Goal: Check status: Check status

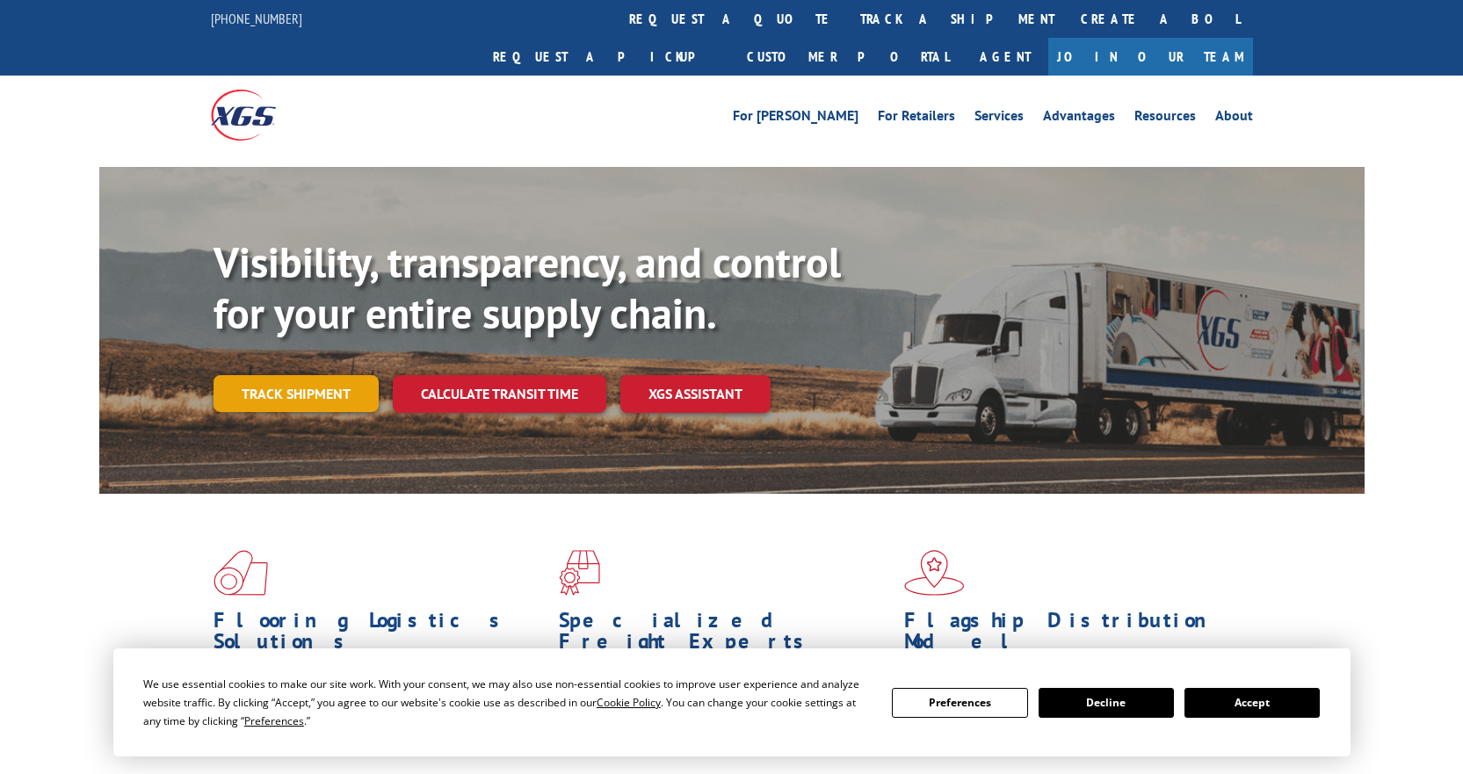
click at [315, 375] on link "Track shipment" at bounding box center [296, 393] width 165 height 37
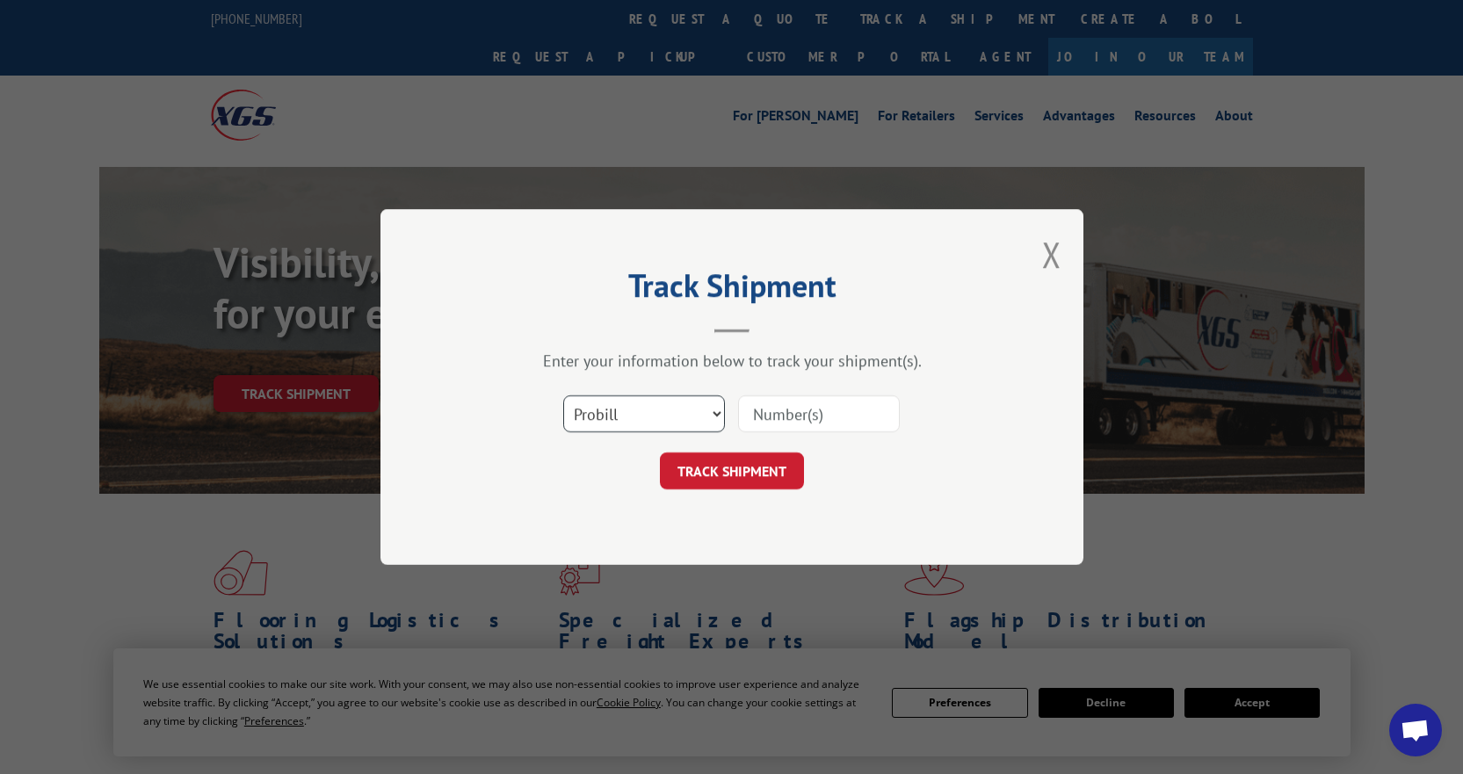
drag, startPoint x: 708, startPoint y: 422, endPoint x: 691, endPoint y: 430, distance: 18.5
click at [708, 422] on select "Select category... Probill BOL PO" at bounding box center [644, 413] width 162 height 37
select select "bol"
click at [563, 395] on select "Select category... Probill BOL PO" at bounding box center [644, 413] width 162 height 37
drag, startPoint x: 775, startPoint y: 427, endPoint x: 787, endPoint y: 427, distance: 12.3
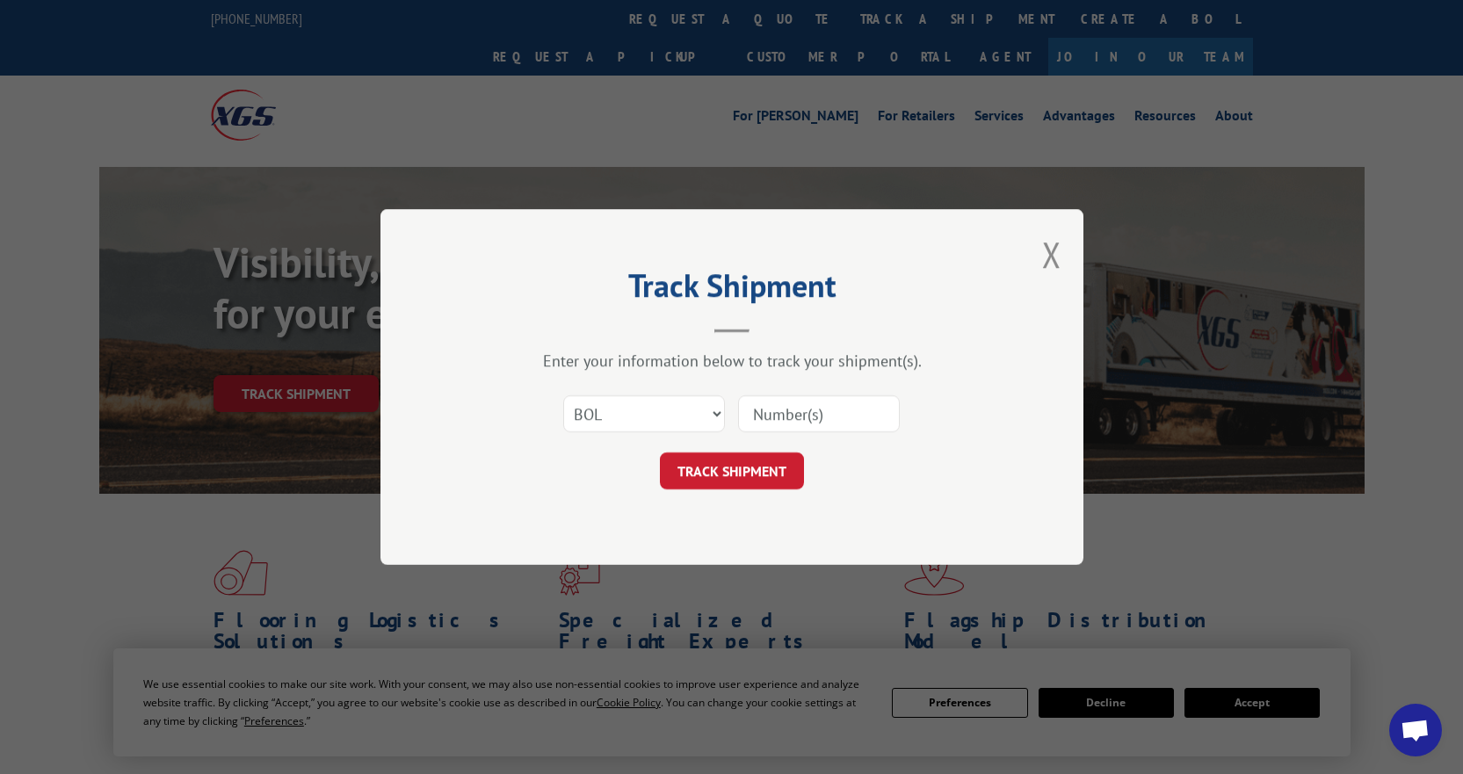
click at [778, 427] on input at bounding box center [819, 413] width 162 height 37
paste input "54401422"
click at [957, 390] on div "Select category... Probill BOL PO 54401422" at bounding box center [731, 414] width 527 height 58
click at [877, 411] on input "54401422" at bounding box center [819, 413] width 162 height 37
type input "54401422"
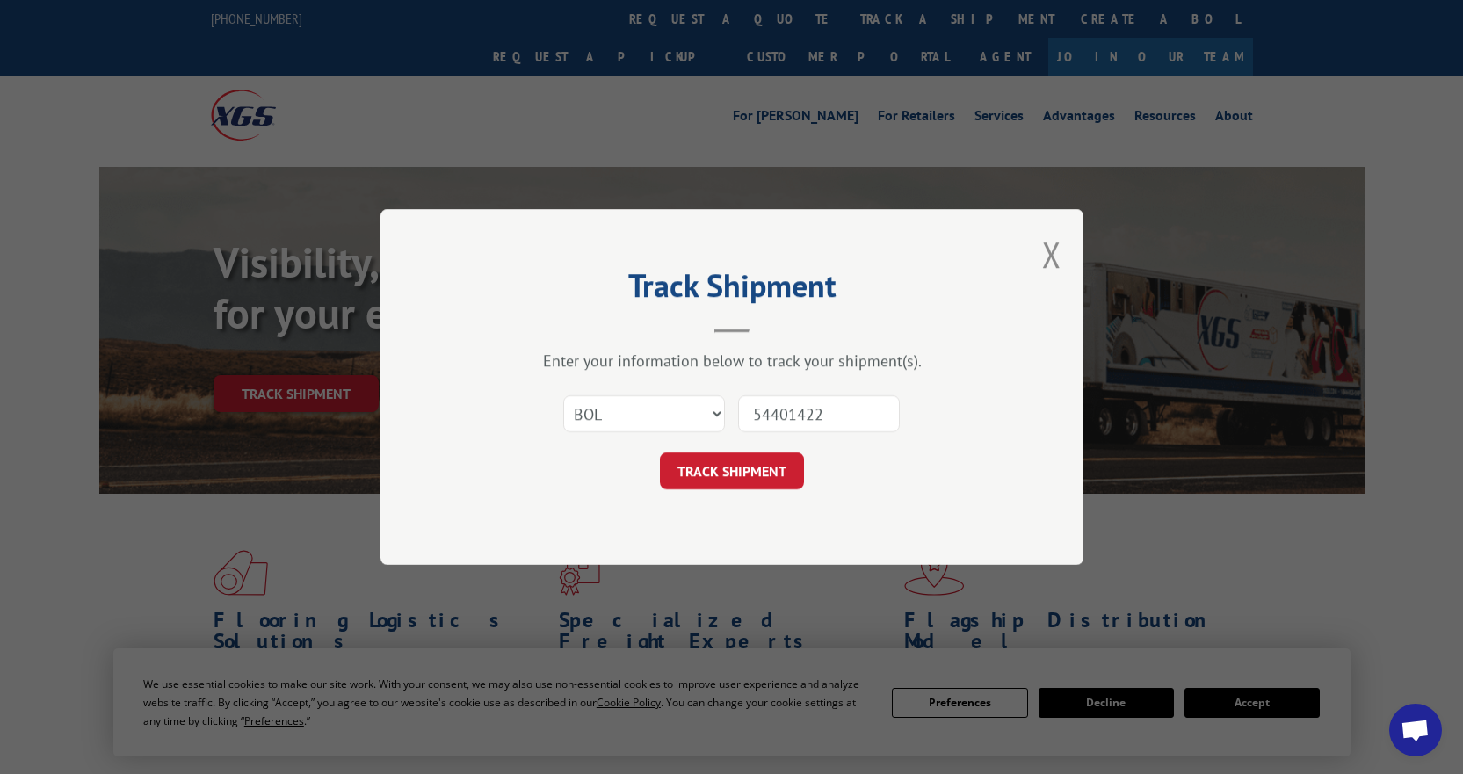
click at [759, 492] on div "Track Shipment Enter your information below to track your shipment(s). Select c…" at bounding box center [731, 387] width 703 height 356
click at [757, 470] on button "TRACK SHIPMENT" at bounding box center [732, 470] width 144 height 37
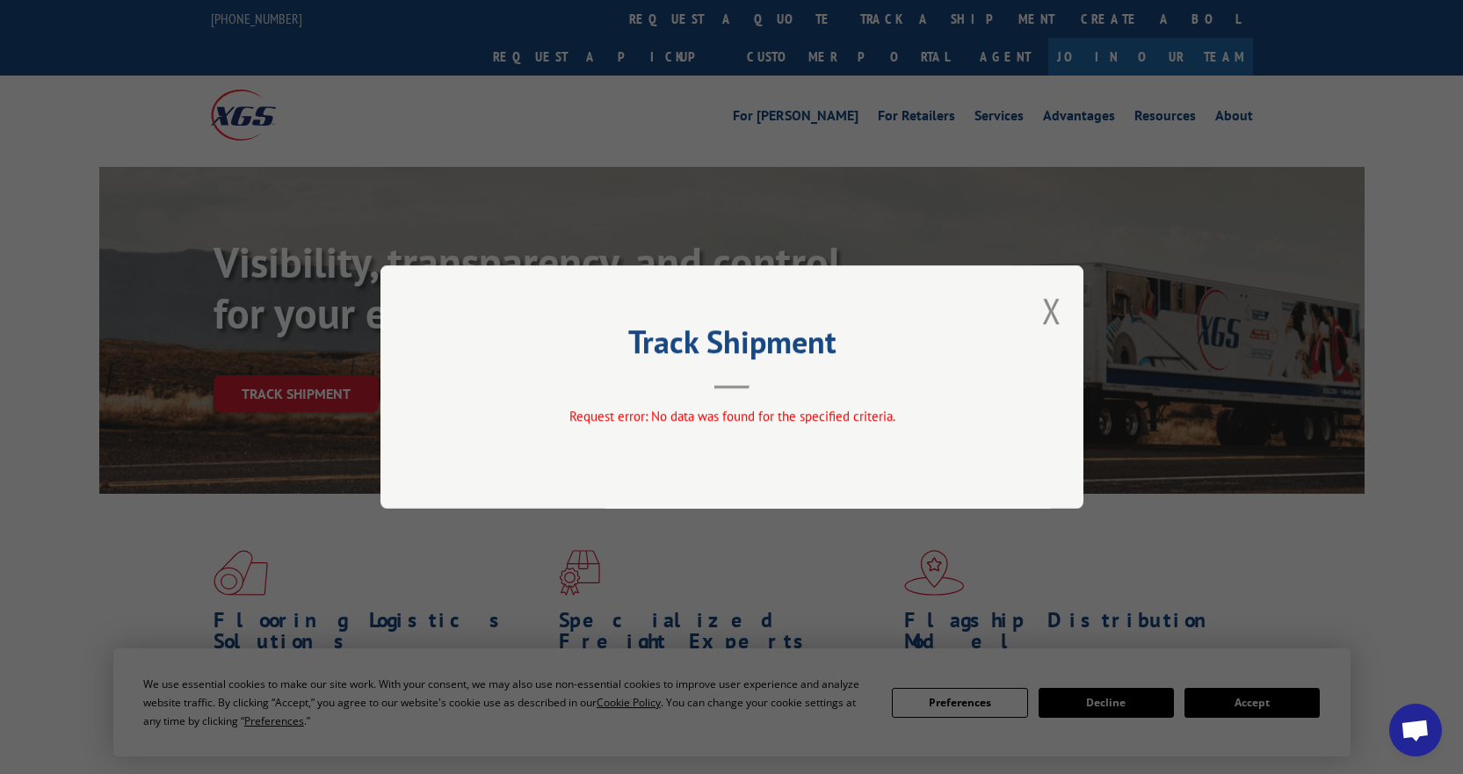
click at [1058, 308] on button "Close modal" at bounding box center [1051, 310] width 19 height 47
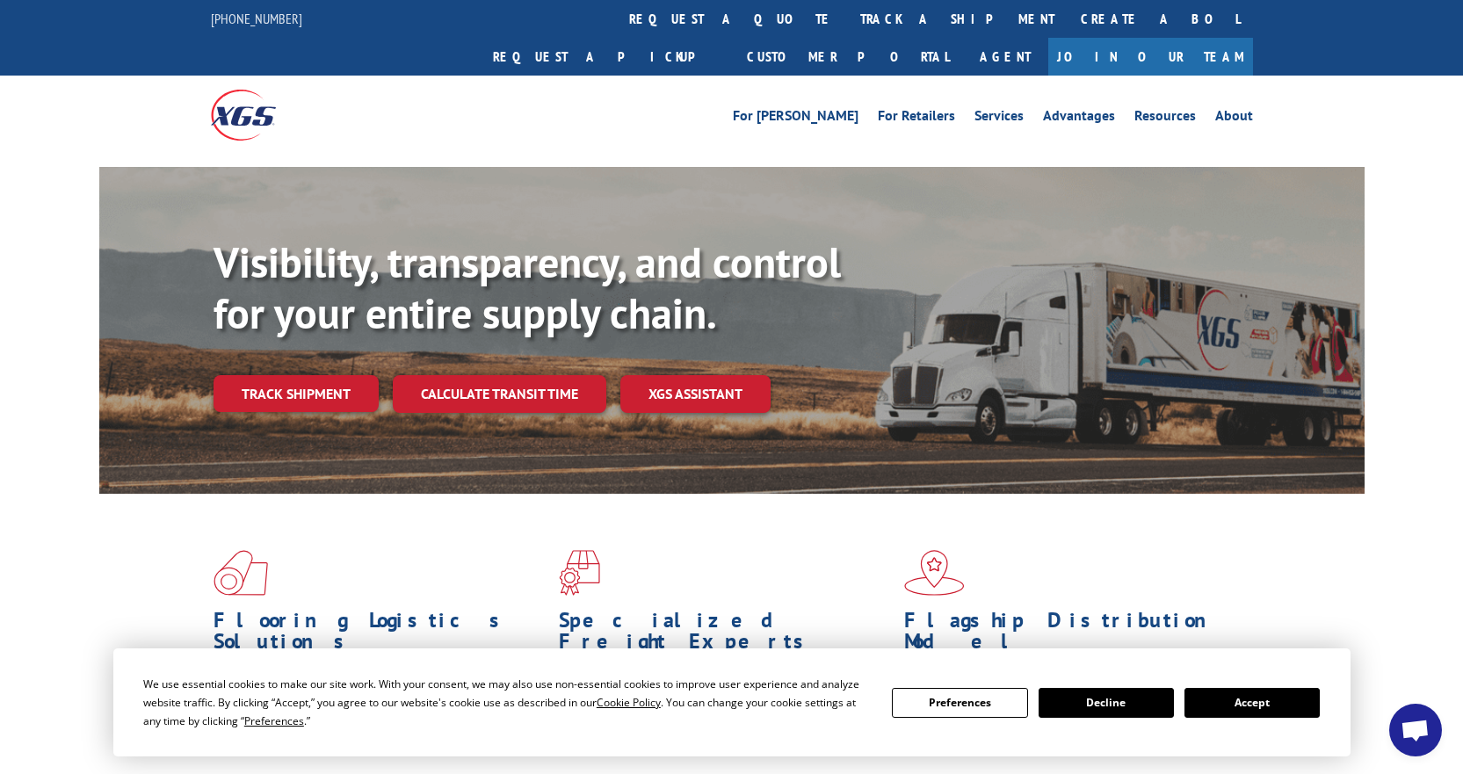
click at [1135, 550] on span at bounding box center [1076, 573] width 345 height 46
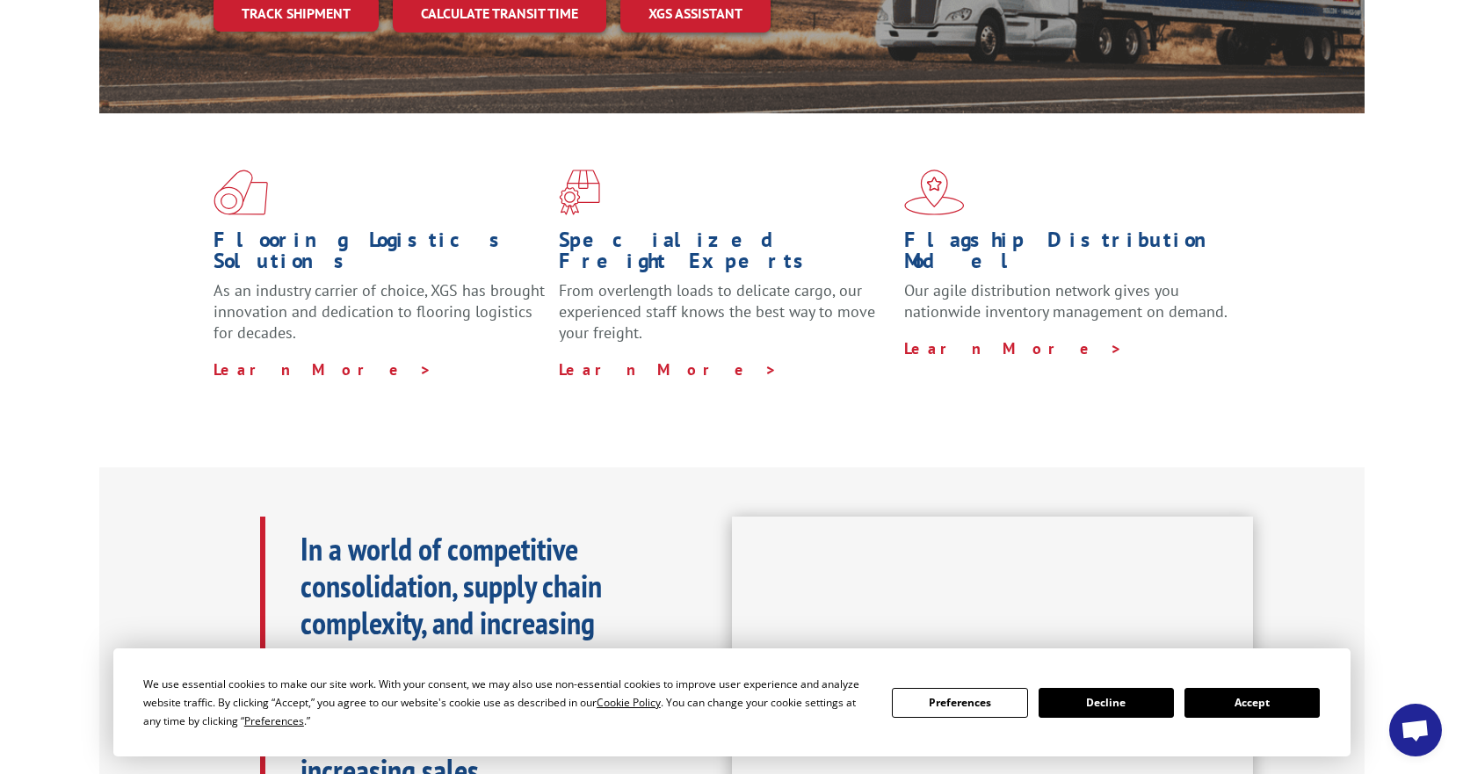
scroll to position [439, 0]
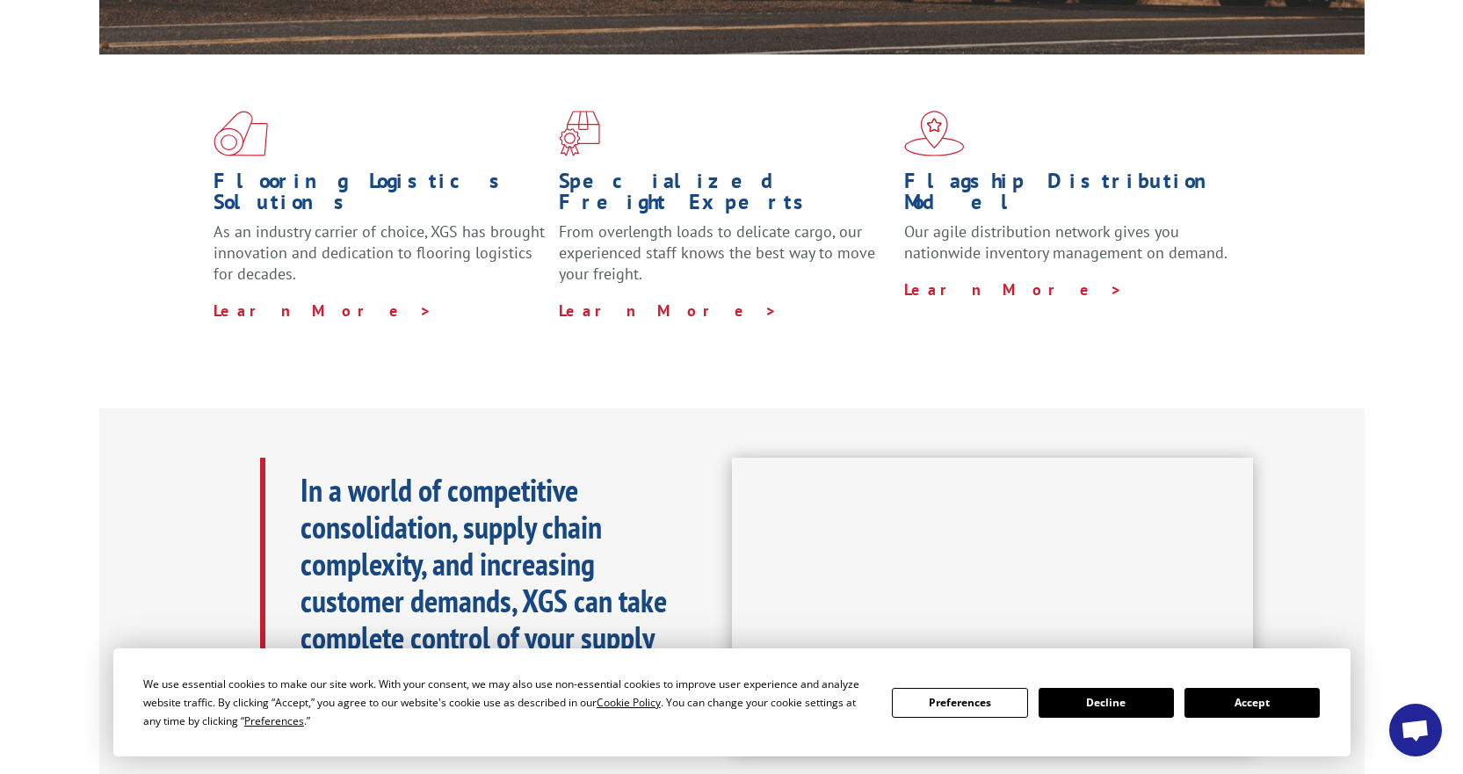
click at [1228, 692] on button "Accept" at bounding box center [1251, 703] width 135 height 30
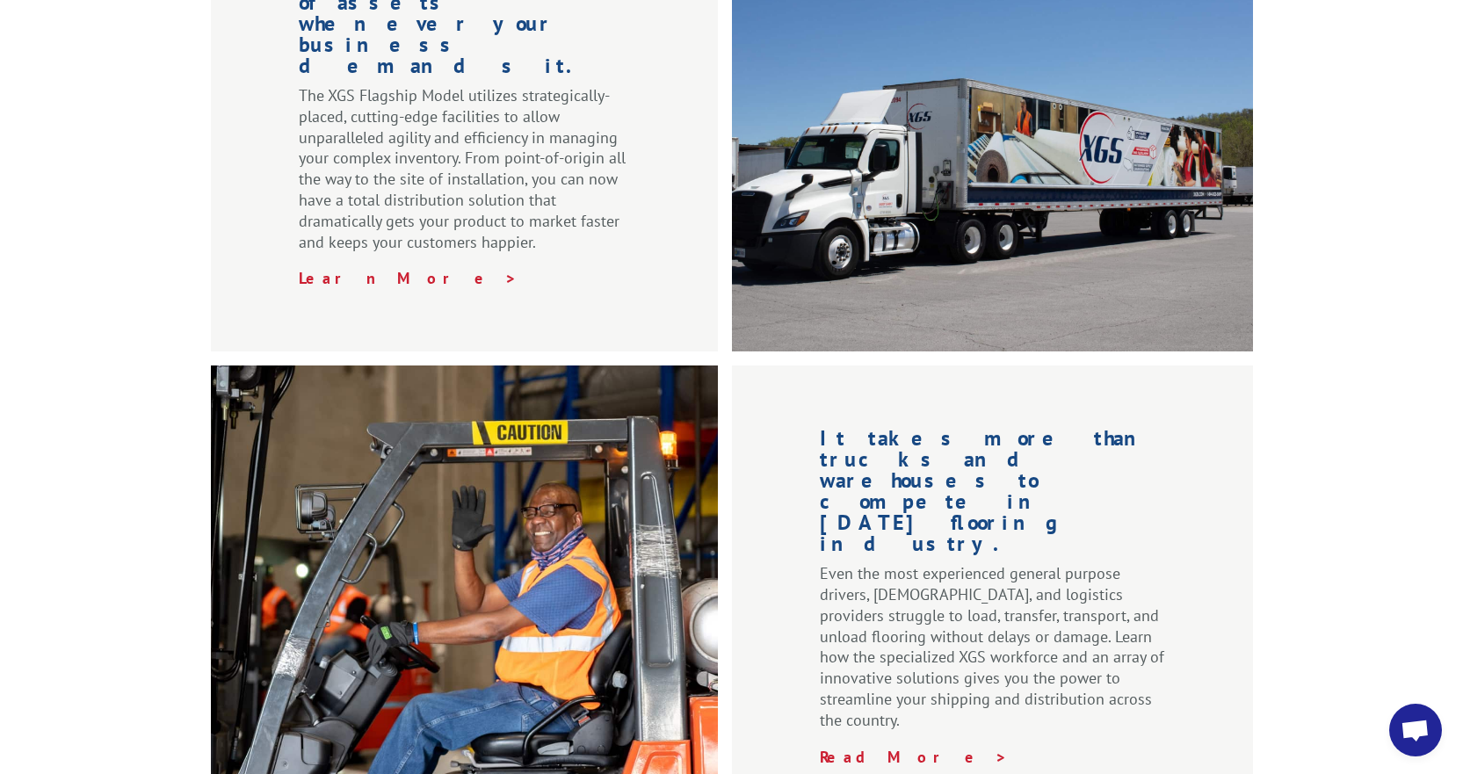
scroll to position [1933, 0]
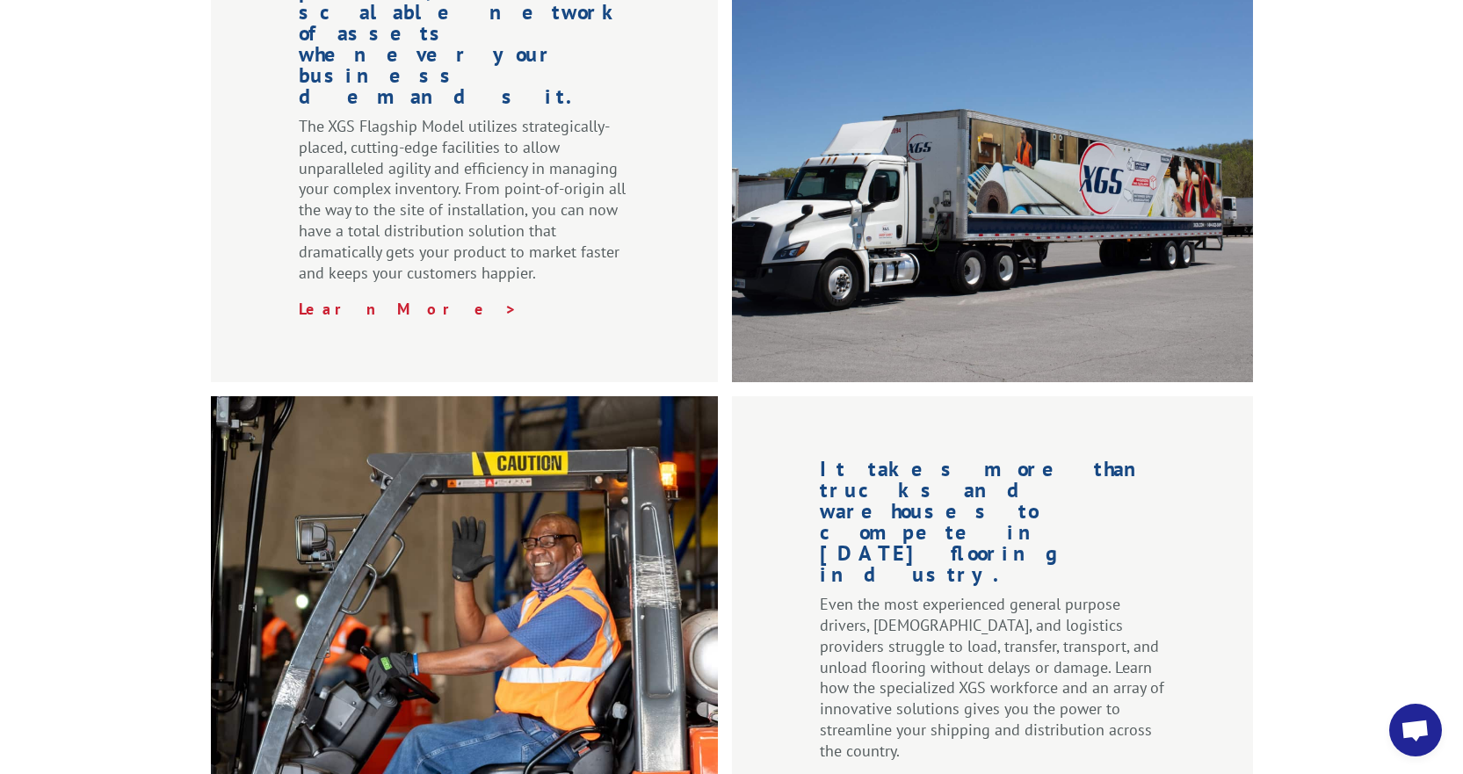
drag, startPoint x: 807, startPoint y: 344, endPoint x: 990, endPoint y: 400, distance: 192.0
click at [990, 400] on div "It takes more than trucks and warehouses to compete in [DATE] flooring industry…" at bounding box center [992, 628] width 521 height 464
